Goal: Information Seeking & Learning: Learn about a topic

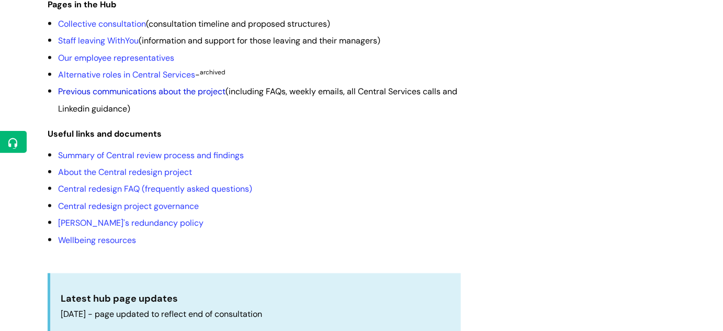
scroll to position [333, 0]
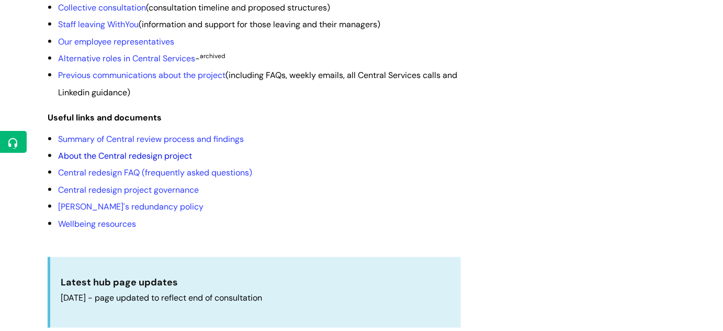
click at [91, 161] on link "About the Central redesign project" at bounding box center [125, 155] width 134 height 11
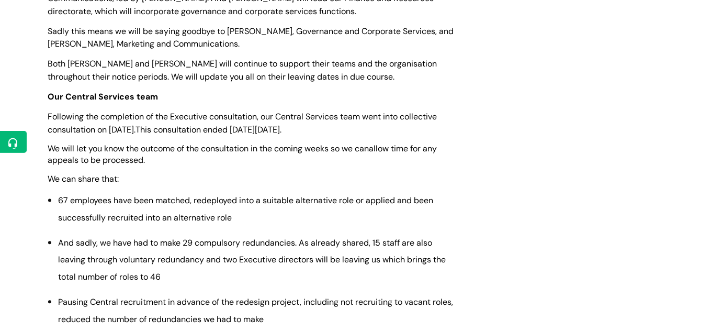
scroll to position [476, 0]
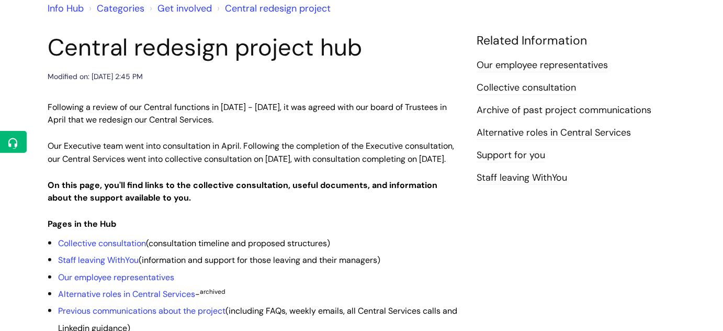
scroll to position [95, 0]
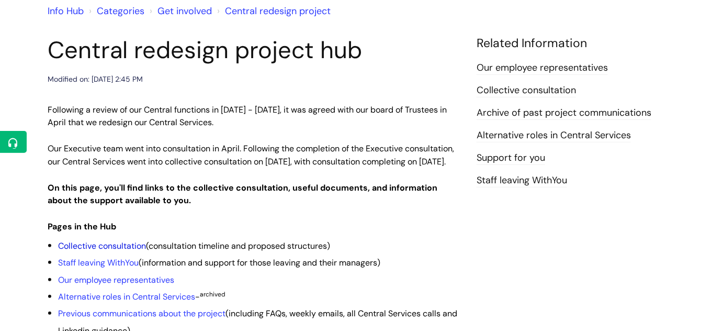
click at [91, 251] on link "Collective consultation" at bounding box center [102, 245] width 88 height 11
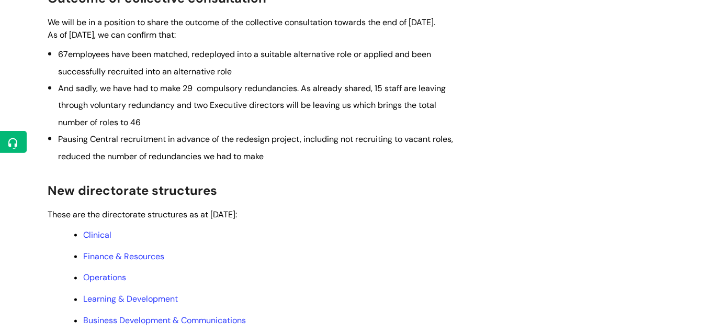
scroll to position [381, 0]
